Goal: Information Seeking & Learning: Check status

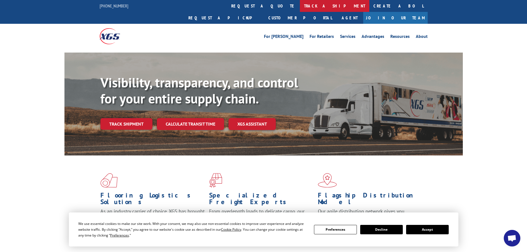
click at [300, 8] on link "track a shipment" at bounding box center [334, 6] width 69 height 12
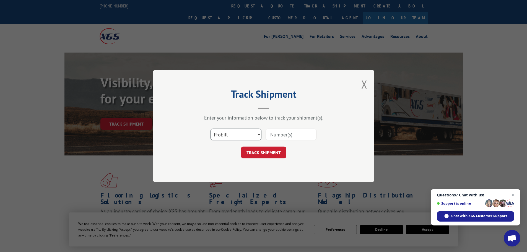
click at [222, 133] on select "Select category... Probill BOL PO" at bounding box center [235, 135] width 51 height 12
select select "bol"
click at [210, 129] on select "Select category... Probill BOL PO" at bounding box center [235, 135] width 51 height 12
click at [272, 136] on input at bounding box center [290, 135] width 51 height 12
paste input "5618814"
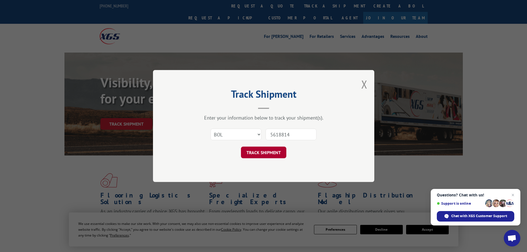
type input "5618814"
click at [266, 148] on button "TRACK SHIPMENT" at bounding box center [263, 153] width 45 height 12
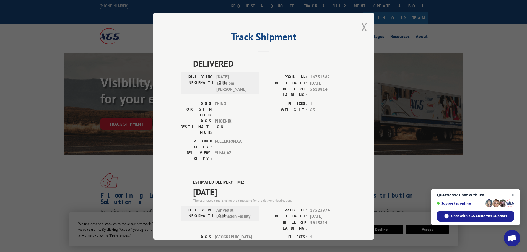
click at [362, 27] on button "Close modal" at bounding box center [364, 27] width 6 height 15
